Goal: Task Accomplishment & Management: Manage account settings

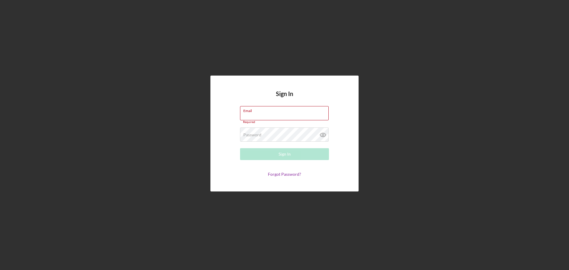
type input "[EMAIL_ADDRESS][DOMAIN_NAME]"
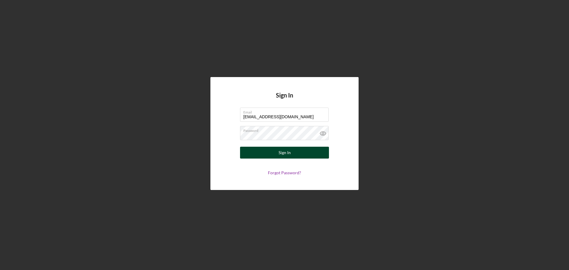
click at [268, 151] on button "Sign In" at bounding box center [284, 153] width 89 height 12
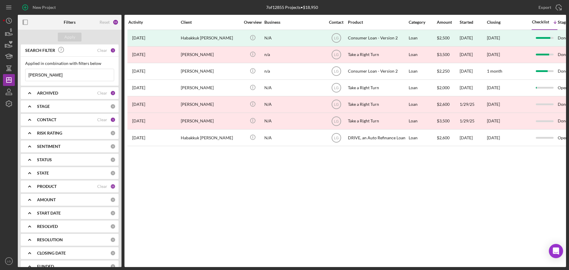
click at [82, 77] on input "[PERSON_NAME]" at bounding box center [69, 75] width 88 height 12
click at [74, 77] on input at bounding box center [69, 75] width 88 height 12
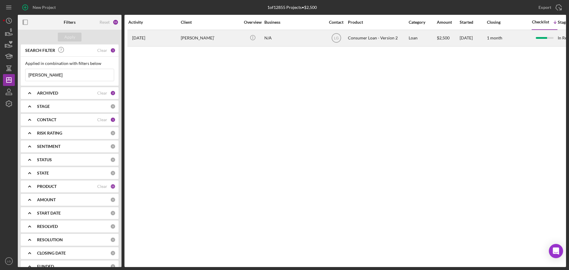
type input "[PERSON_NAME]"
click at [230, 44] on div "[PERSON_NAME]`" at bounding box center [210, 38] width 59 height 16
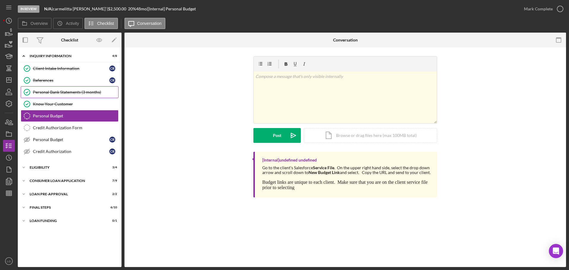
click at [75, 87] on link "Personal Bank Statements (3 months) Personal Bank Statements (3 months)" at bounding box center [70, 92] width 98 height 12
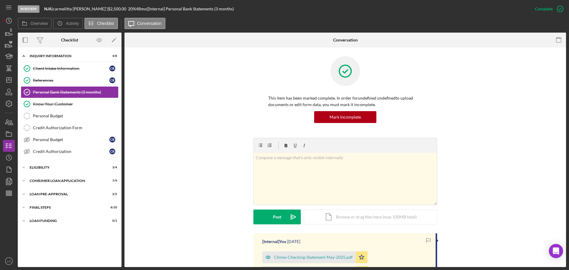
scroll to position [148, 0]
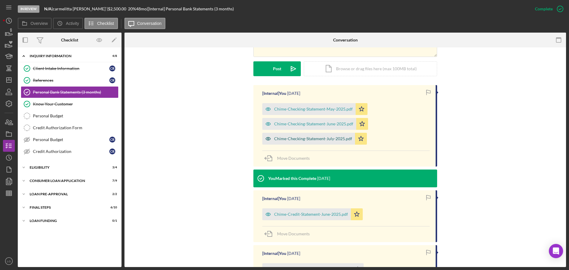
click at [318, 136] on div "Chime-Checking-Statement-July-2025.pdf" at bounding box center [313, 138] width 78 height 5
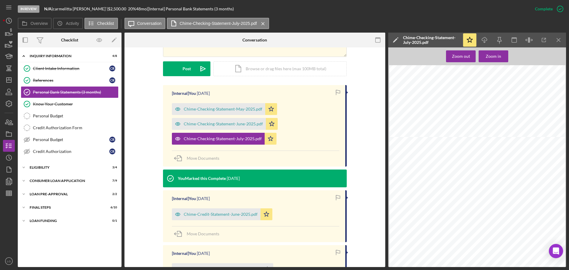
scroll to position [207, 0]
click at [3, 84] on icon "Icon/Dashboard" at bounding box center [8, 80] width 15 height 15
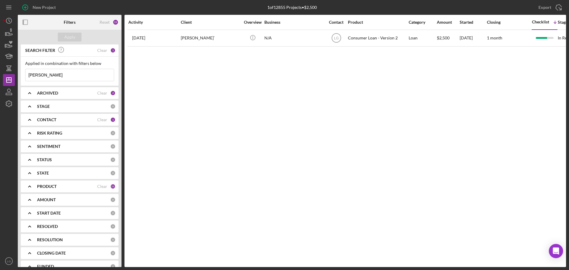
click at [50, 74] on input "[PERSON_NAME]" at bounding box center [69, 75] width 88 height 12
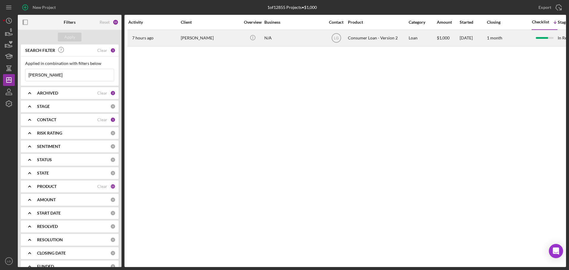
type input "[PERSON_NAME]"
click at [183, 38] on div "[PERSON_NAME]" at bounding box center [210, 38] width 59 height 16
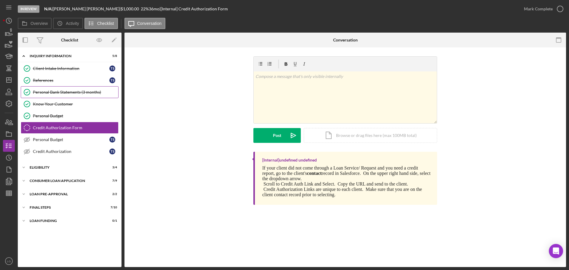
click at [63, 87] on link "Personal Bank Statements (3 months) Personal Bank Statements (3 months)" at bounding box center [70, 92] width 98 height 12
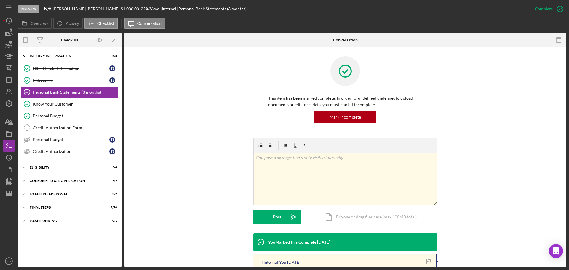
scroll to position [85, 0]
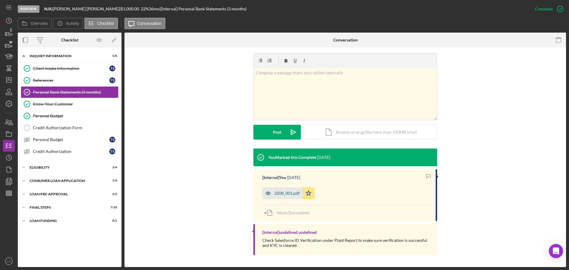
click at [278, 194] on div "3208_001.pdf" at bounding box center [286, 193] width 25 height 5
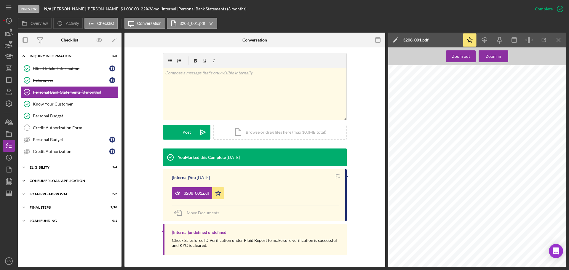
click at [83, 175] on div "Icon/Expander Consumer Loan Application 7 / 9" at bounding box center [70, 181] width 104 height 12
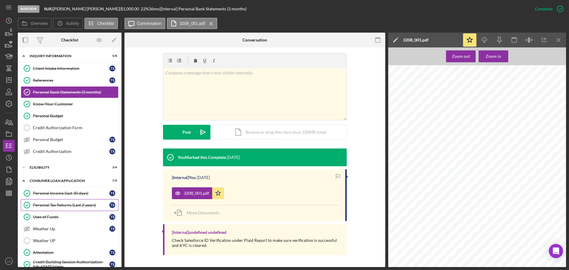
click at [67, 203] on div "Personal Tax Returns (Last 2 years)" at bounding box center [71, 205] width 76 height 5
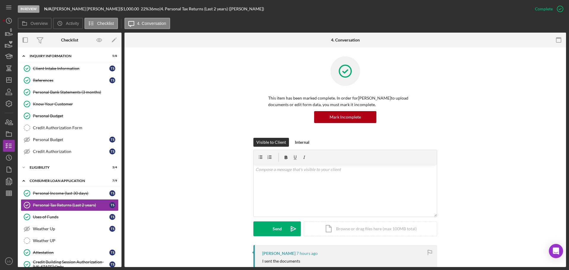
scroll to position [148, 0]
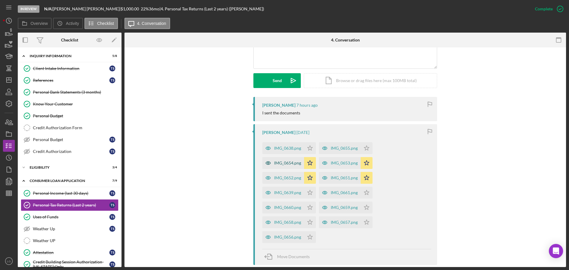
click at [285, 168] on div "IMG_0654.png" at bounding box center [283, 163] width 42 height 12
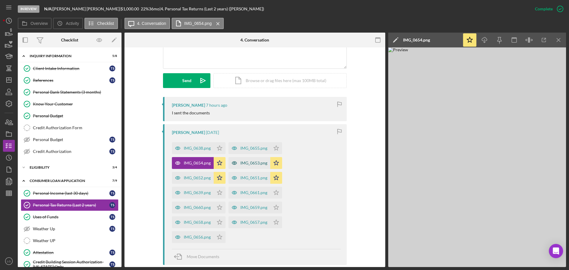
click at [246, 164] on div "IMG_0653.png" at bounding box center [253, 162] width 27 height 5
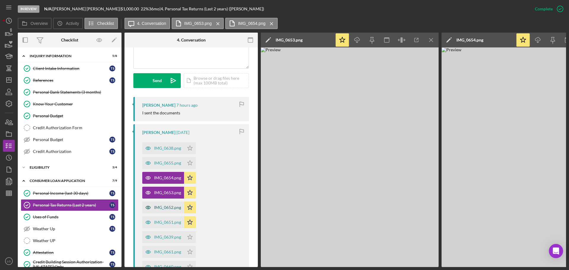
click at [155, 209] on div "IMG_0652.png" at bounding box center [167, 207] width 27 height 5
click at [155, 223] on div "IMG_0651.png" at bounding box center [167, 222] width 27 height 5
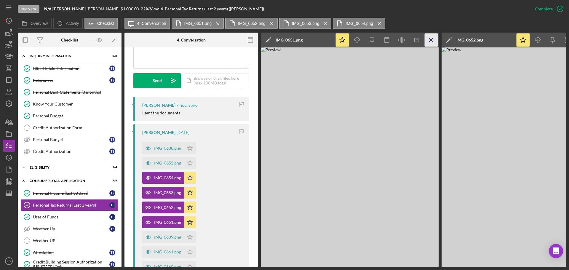
click at [437, 44] on icon "Icon/Menu Close" at bounding box center [430, 39] width 13 height 13
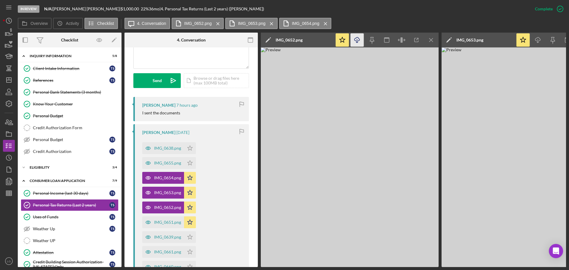
click at [357, 43] on polyline "button" at bounding box center [357, 42] width 2 height 1
